Goal: Information Seeking & Learning: Learn about a topic

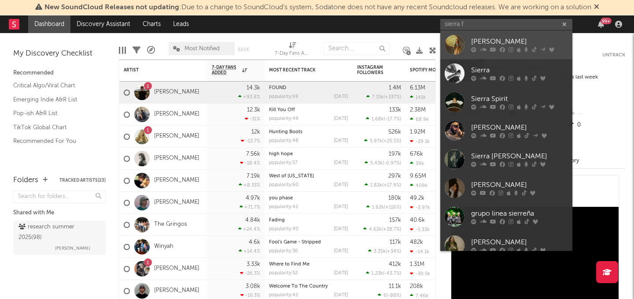
type input "sierra f"
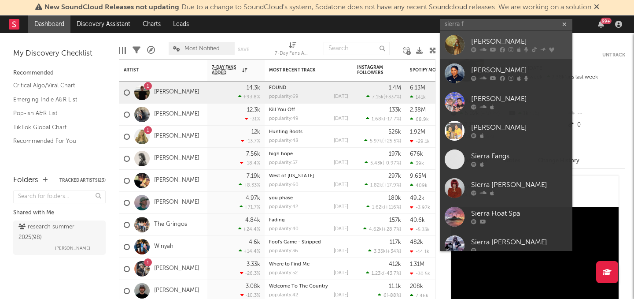
click at [497, 33] on link "[PERSON_NAME]" at bounding box center [506, 44] width 132 height 29
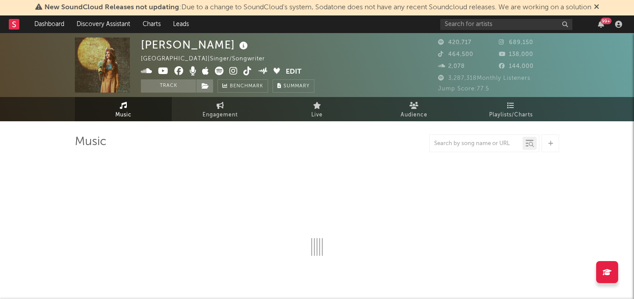
select select "6m"
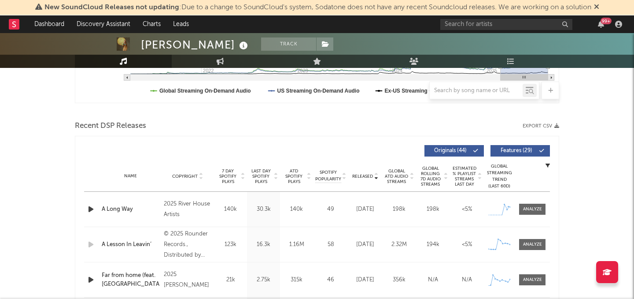
scroll to position [290, 0]
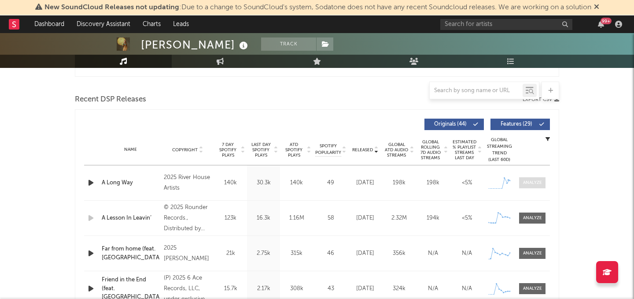
click at [524, 184] on div at bounding box center [532, 182] width 19 height 7
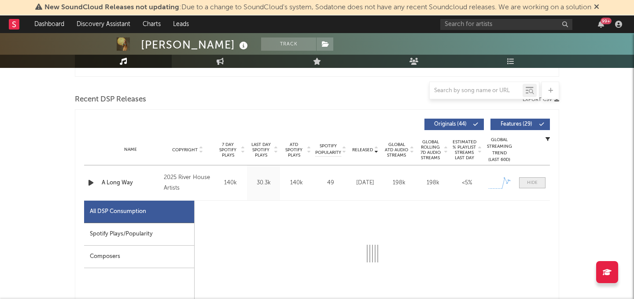
select select "1w"
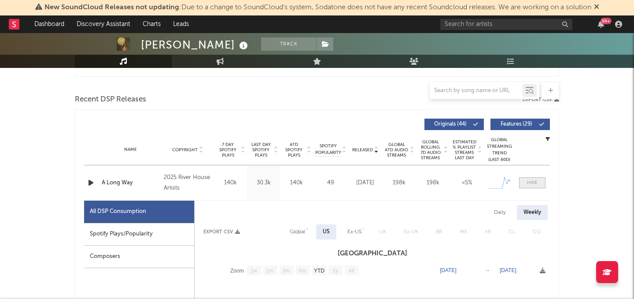
click at [523, 184] on span at bounding box center [532, 182] width 26 height 11
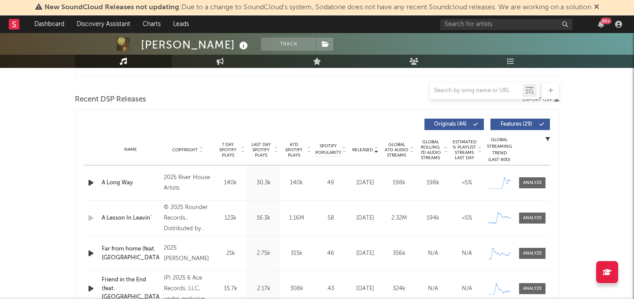
click at [116, 181] on div "A Long Way" at bounding box center [131, 182] width 58 height 9
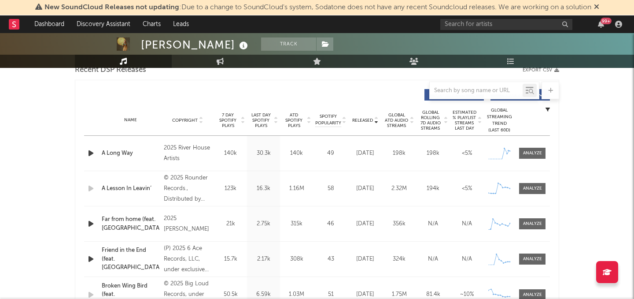
scroll to position [319, 0]
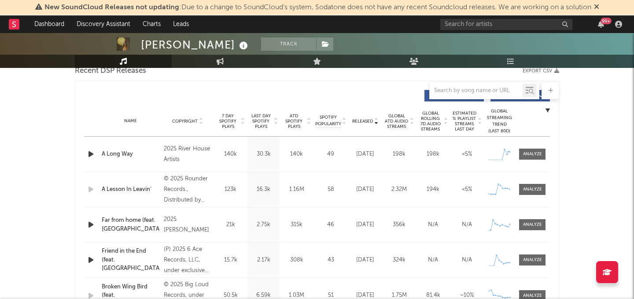
click at [116, 186] on div "A Lesson In Leavin’" at bounding box center [131, 189] width 58 height 9
